Goal: Check status

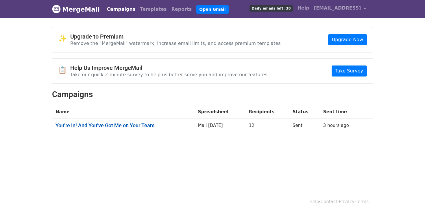
click at [148, 125] on link "You’re In! And You’ve Got Me on Your Team" at bounding box center [124, 125] width 136 height 6
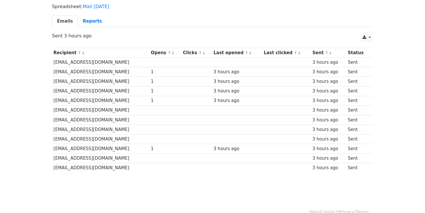
scroll to position [38, 0]
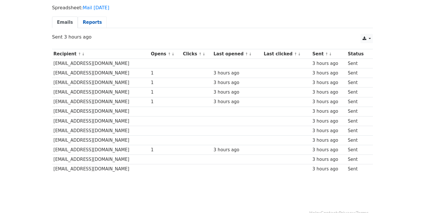
click at [88, 22] on link "Reports" at bounding box center [92, 22] width 29 height 12
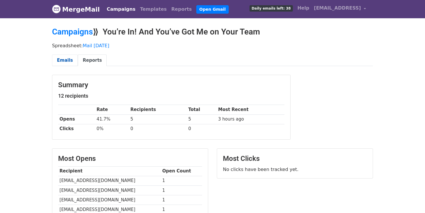
click at [62, 60] on link "Emails" at bounding box center [65, 60] width 26 height 12
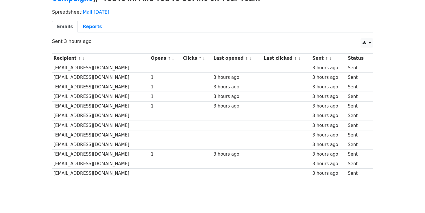
scroll to position [34, 0]
click at [93, 28] on link "Reports" at bounding box center [92, 27] width 29 height 12
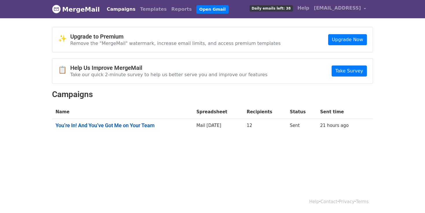
click at [157, 124] on link "You’re In! And You’ve Got Me on Your Team" at bounding box center [123, 125] width 134 height 6
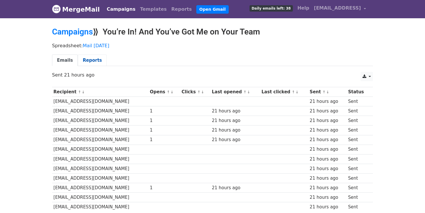
click at [84, 58] on link "Reports" at bounding box center [92, 60] width 29 height 12
